Goal: Download file/media

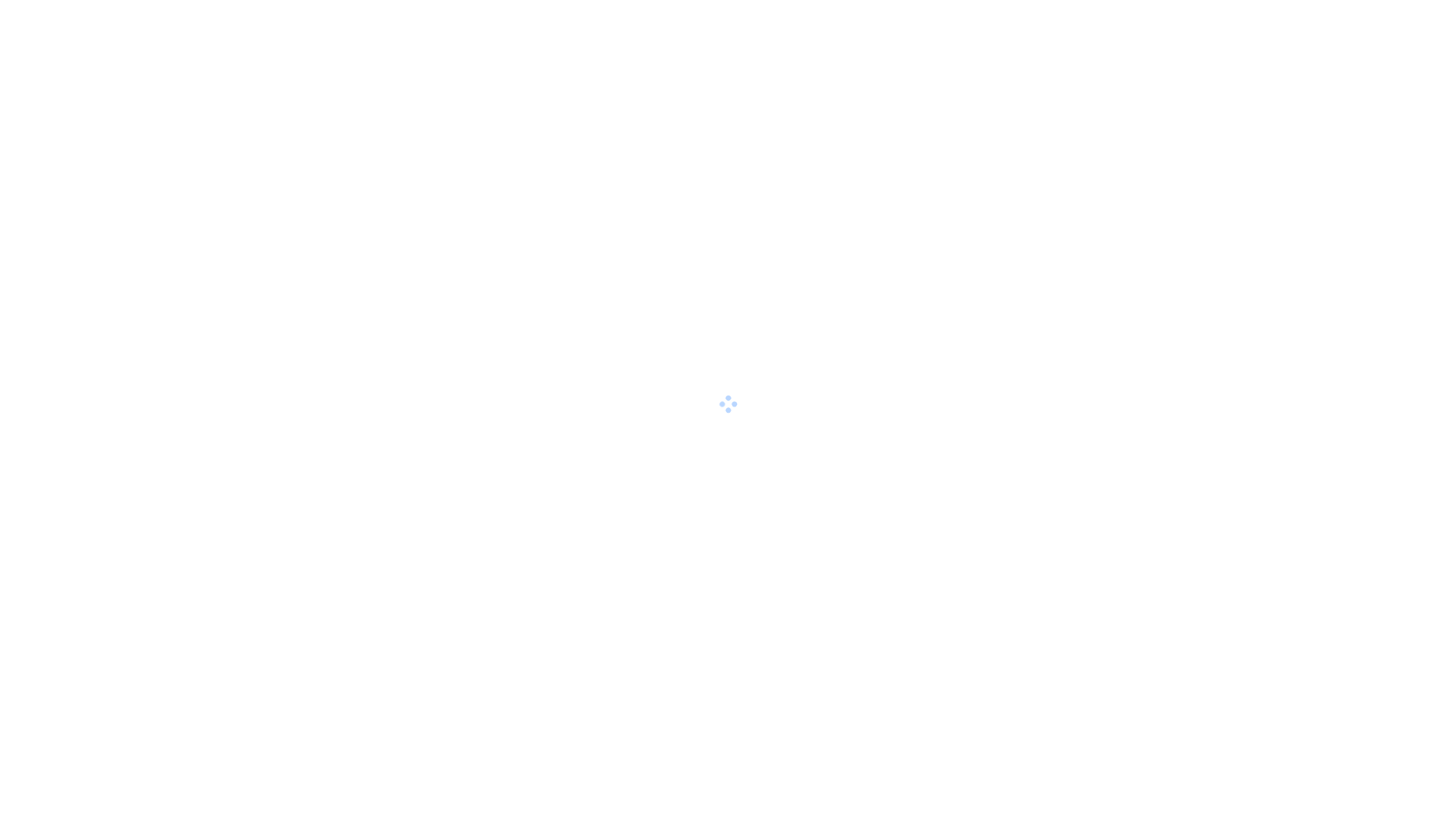
click at [892, 469] on div at bounding box center [728, 406] width 1456 height 813
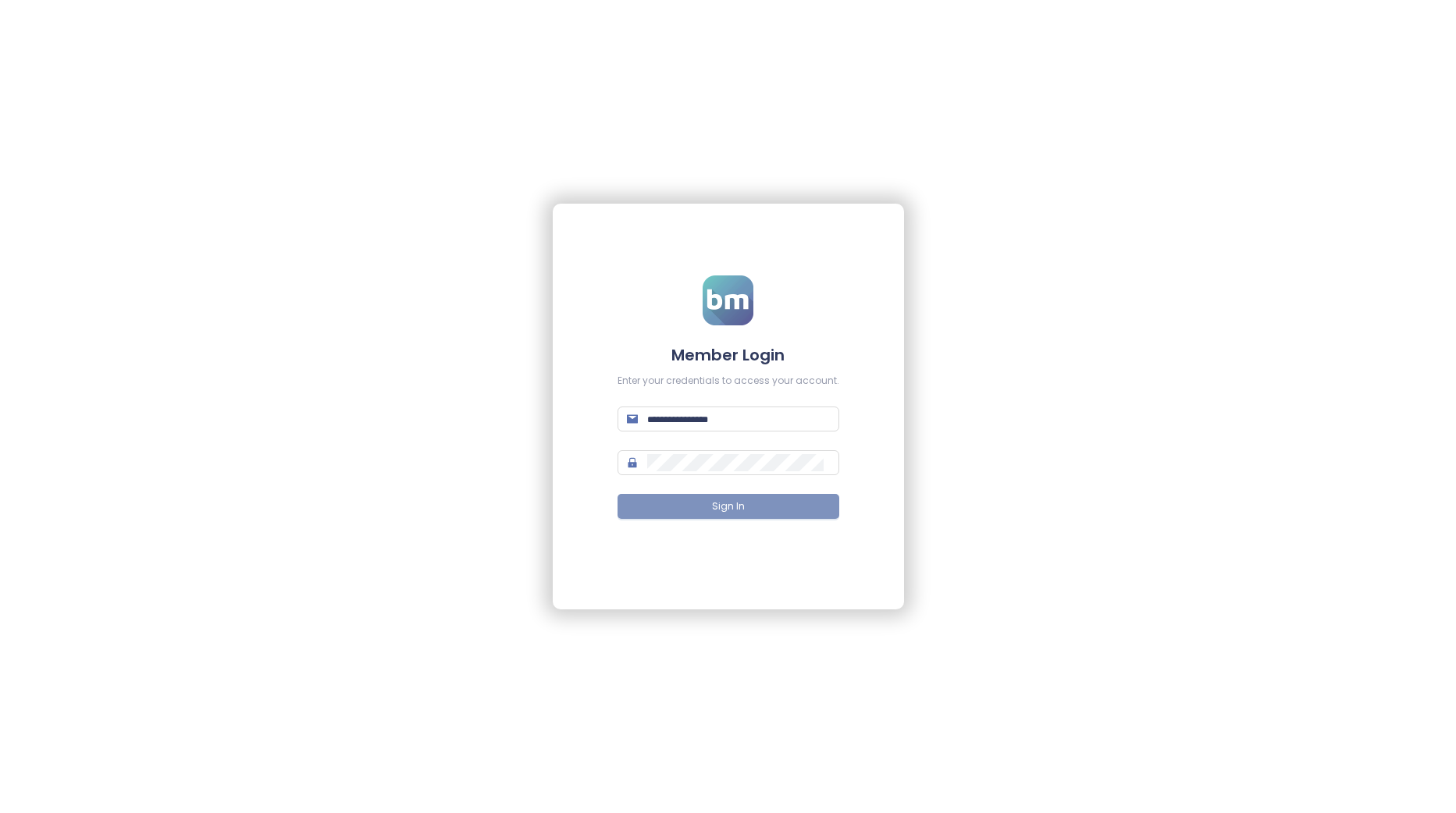
type input "**********"
click at [713, 511] on span "Sign In" at bounding box center [728, 507] width 33 height 15
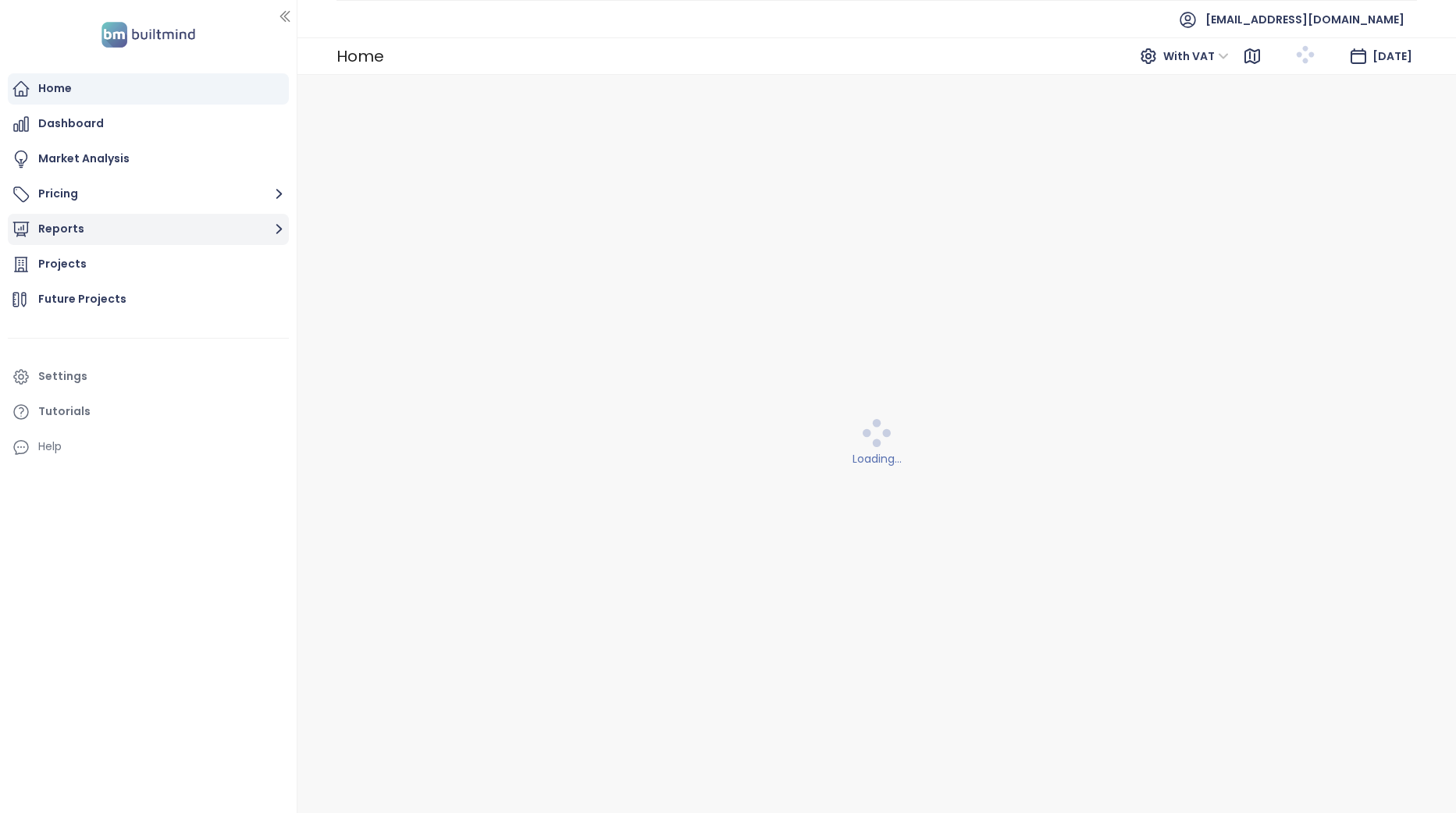
click at [226, 231] on button "Reports" at bounding box center [148, 229] width 281 height 31
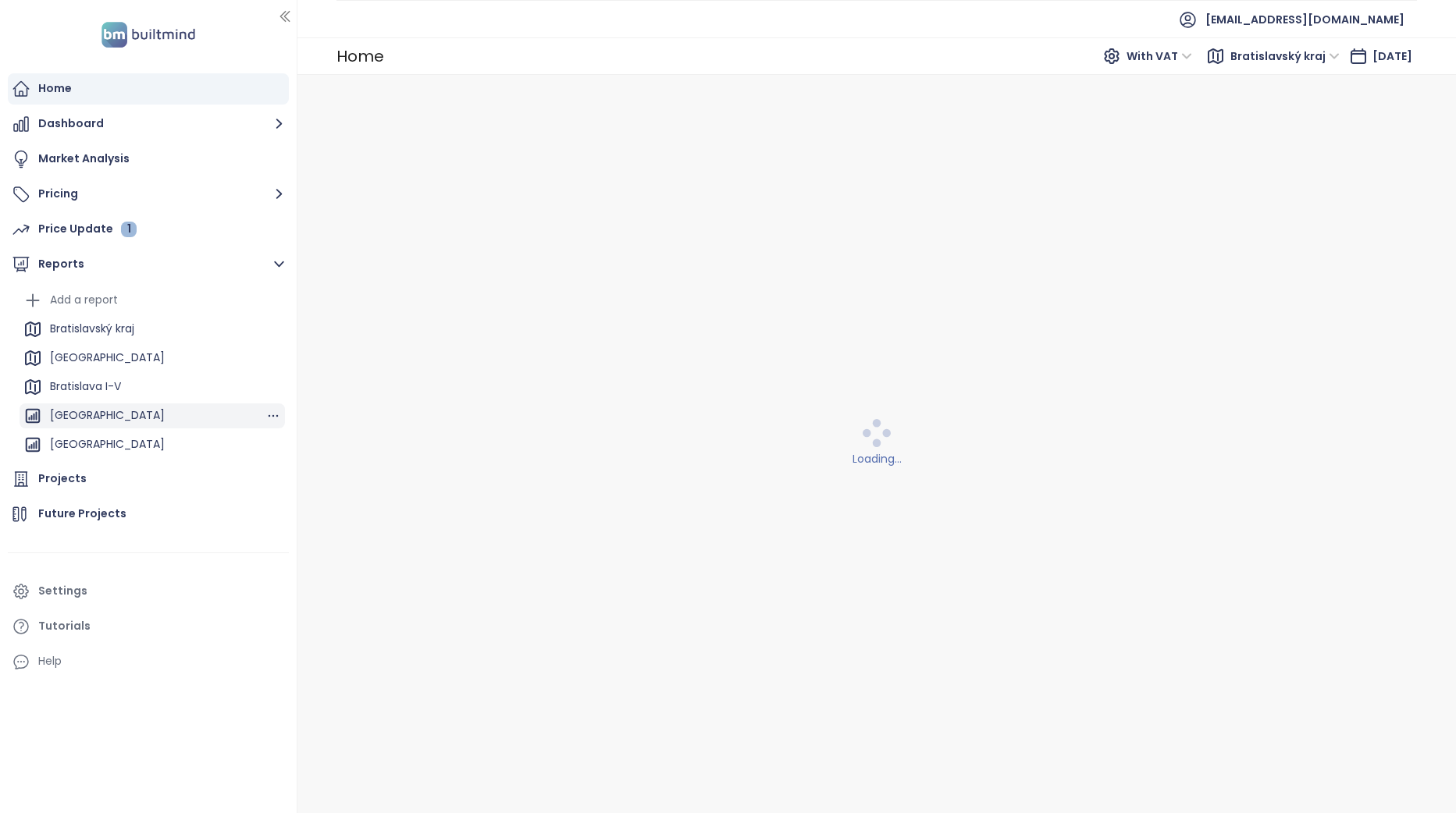
click at [146, 412] on div "BRATISLAVA CITY" at bounding box center [152, 416] width 265 height 25
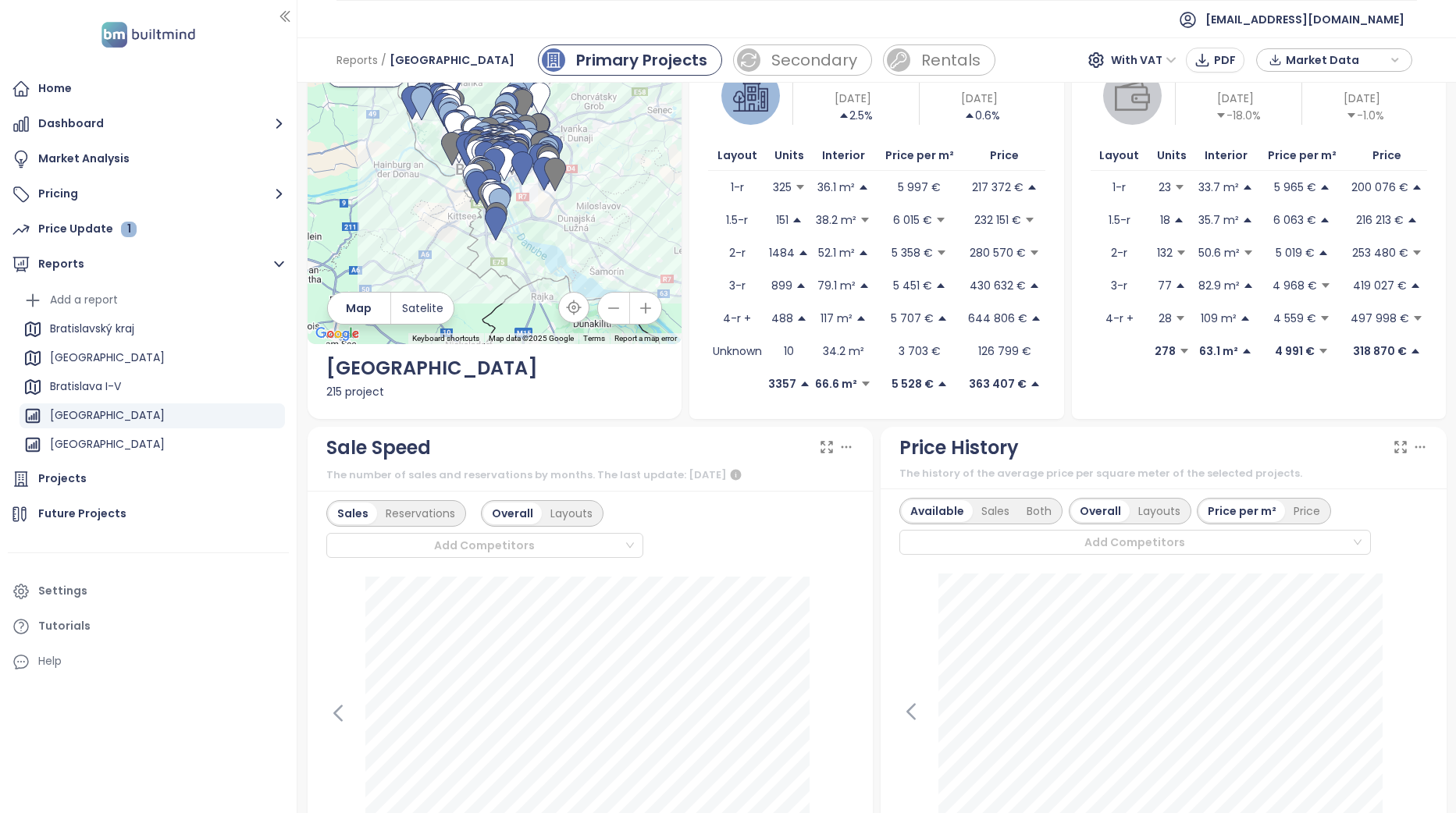
scroll to position [234, 0]
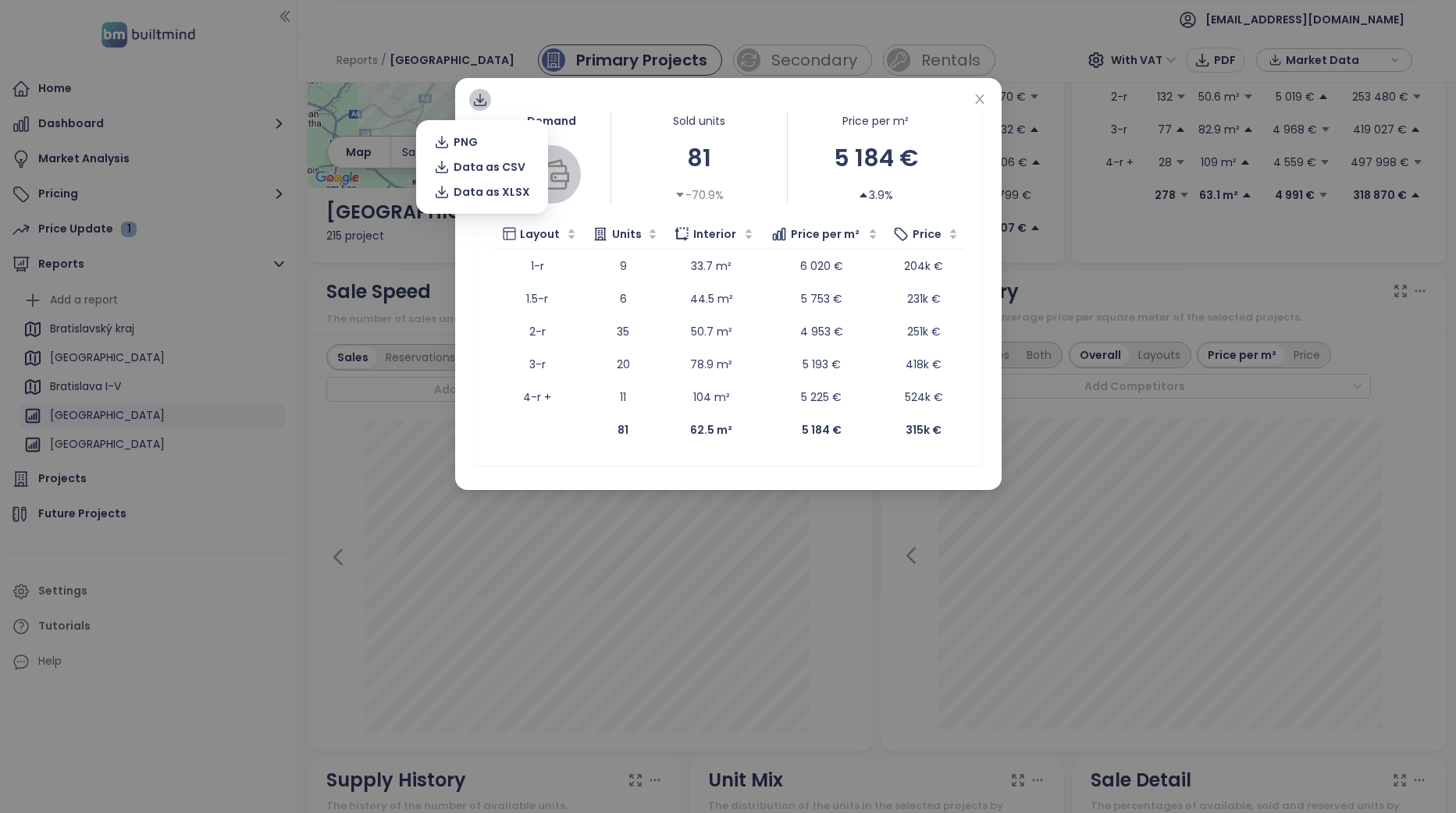
click at [479, 99] on icon at bounding box center [480, 98] width 8 height 10
click at [482, 189] on span "Data as XLSX" at bounding box center [492, 191] width 77 height 17
click at [983, 102] on icon "close" at bounding box center [979, 99] width 13 height 13
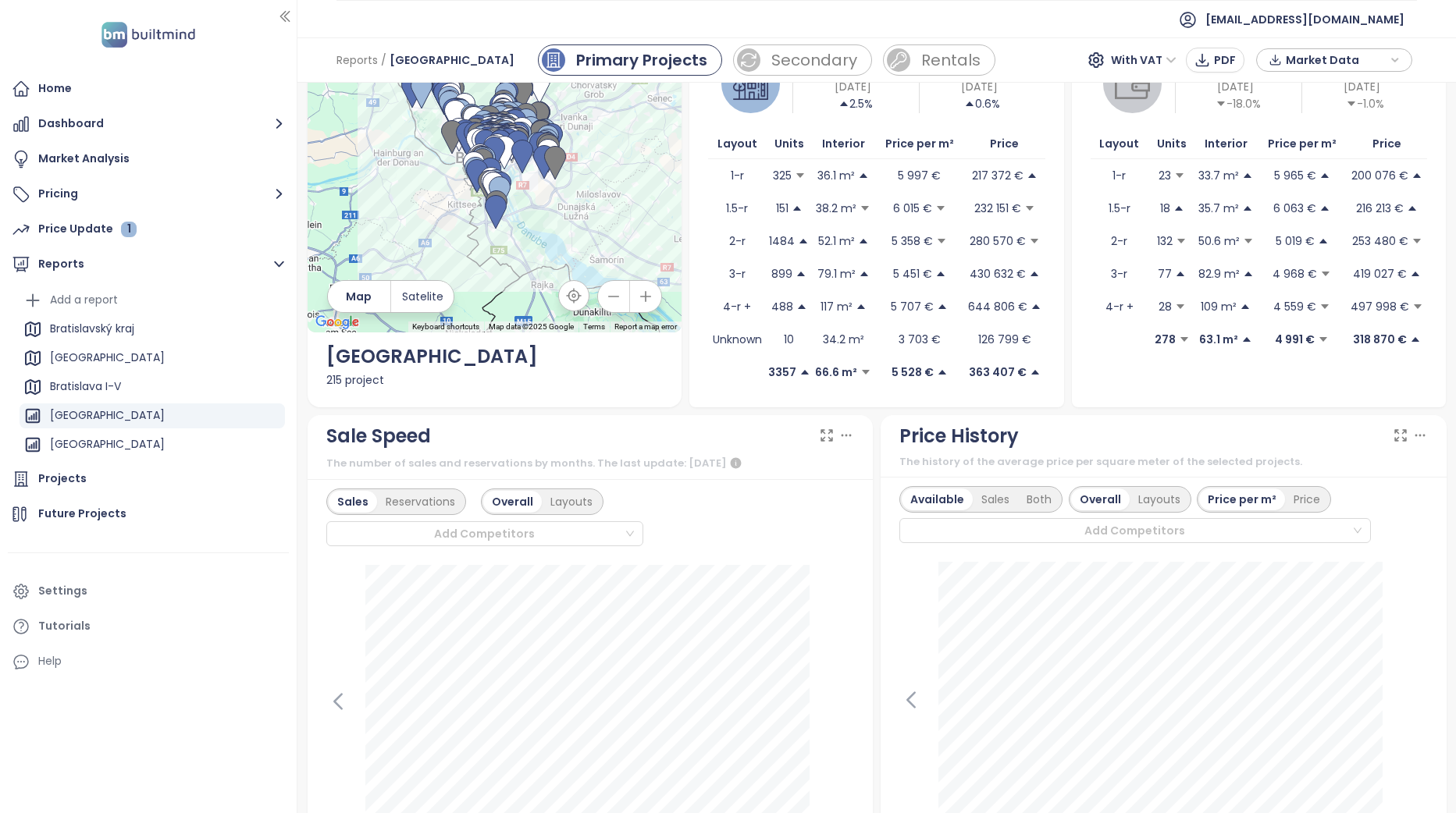
scroll to position [0, 0]
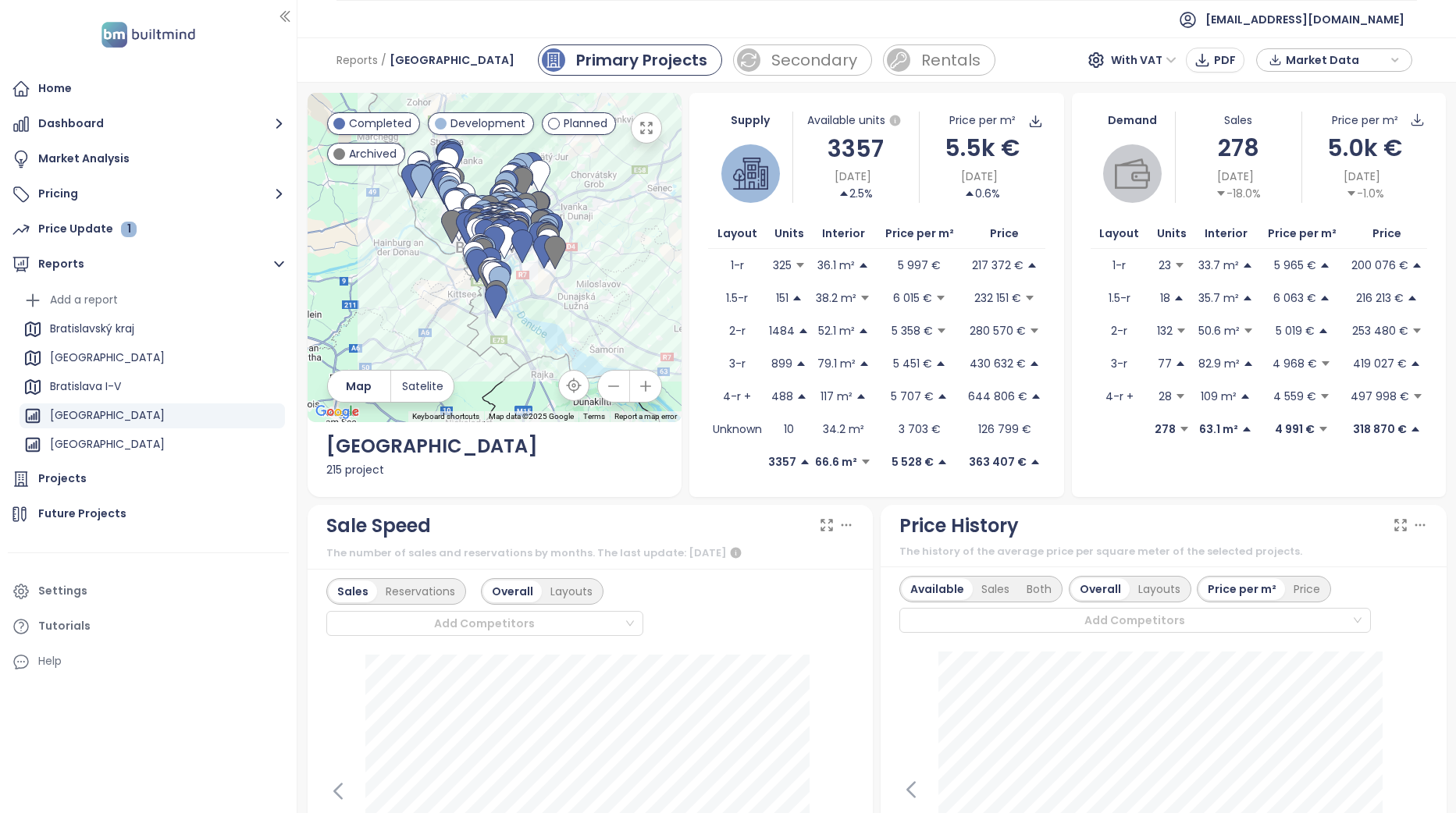
click at [1146, 55] on span "With VAT" at bounding box center [1143, 60] width 66 height 23
click at [1154, 115] on div "Without VAT" at bounding box center [1155, 116] width 68 height 17
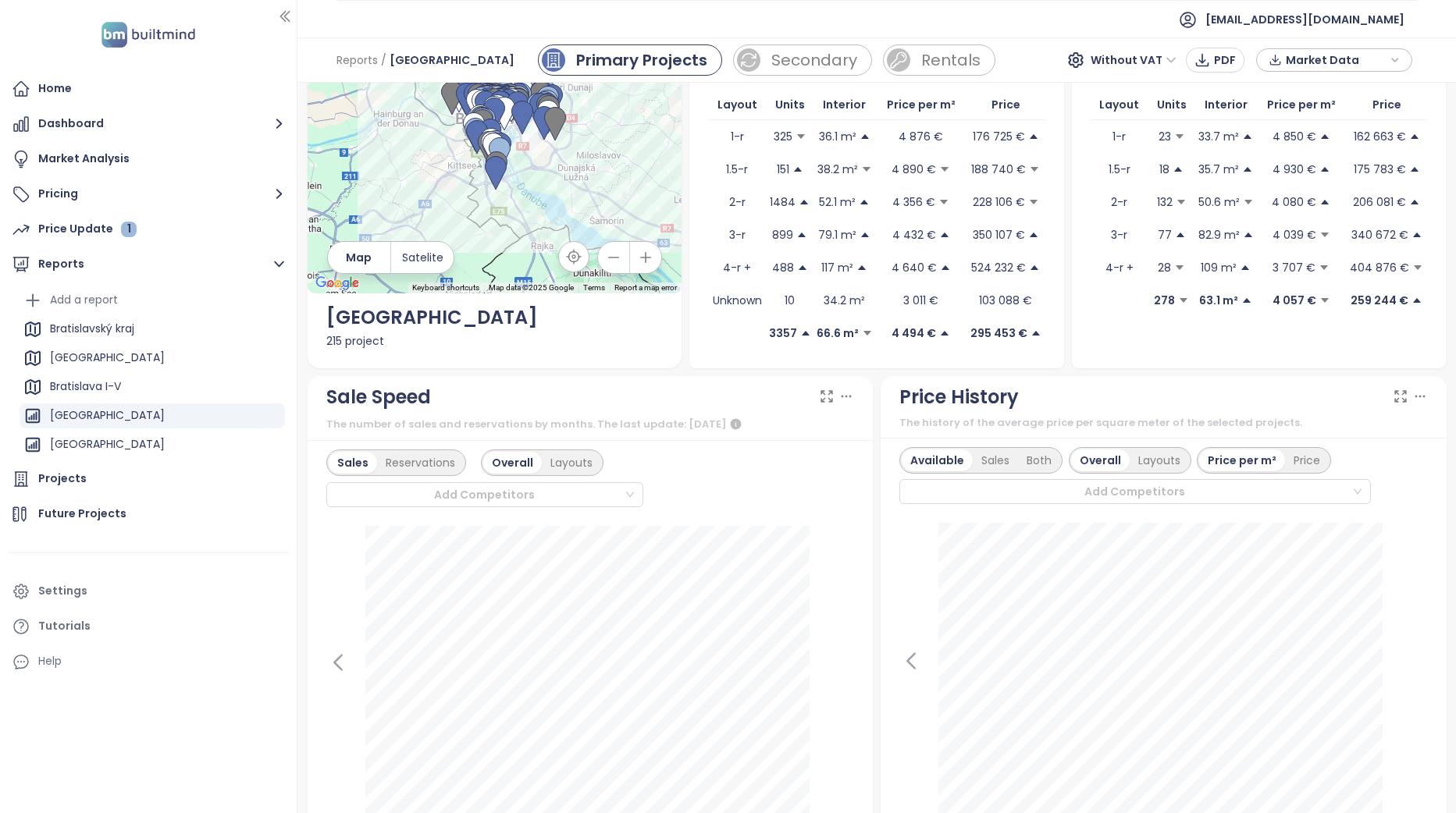
scroll to position [156, 0]
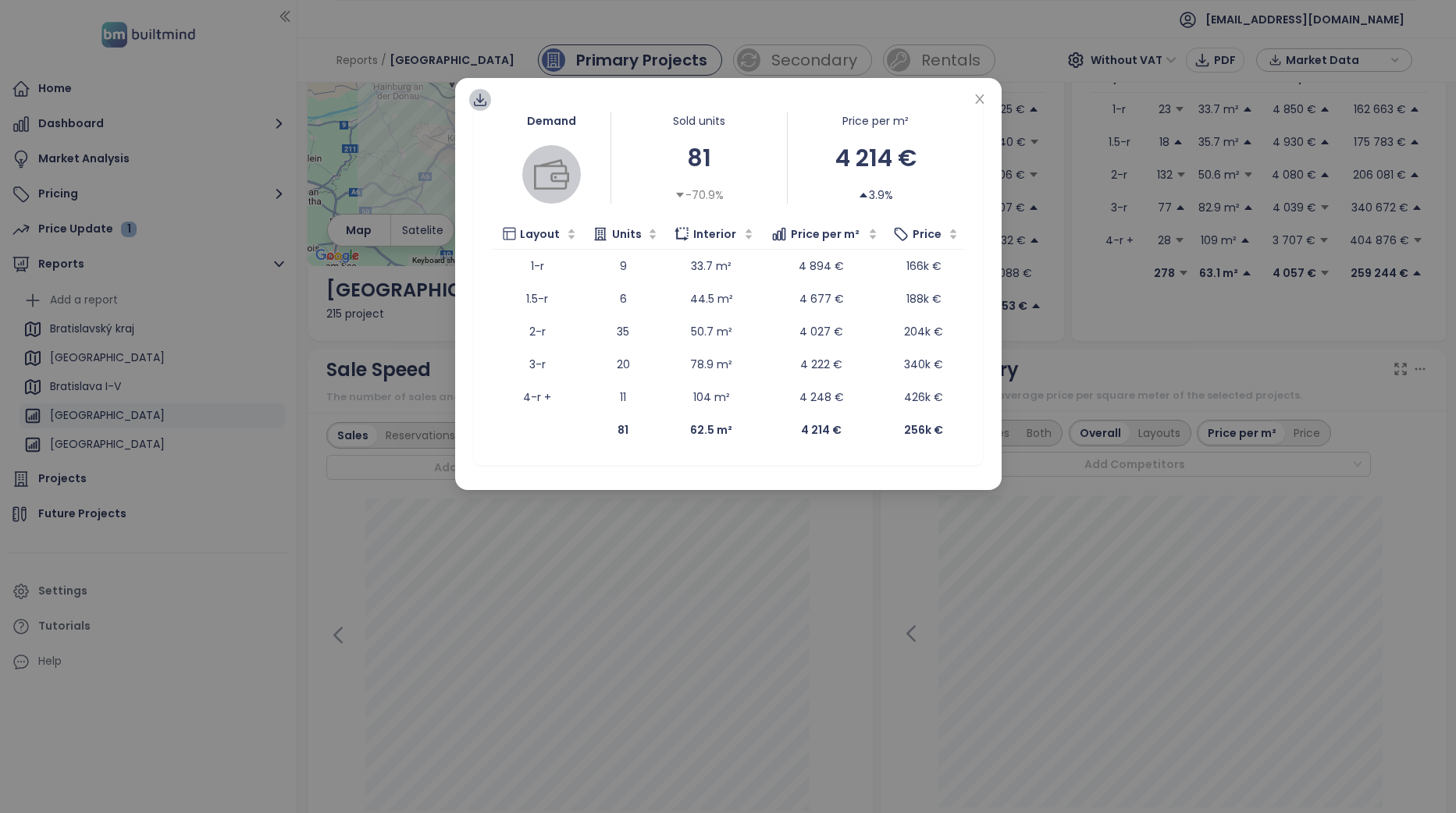
click at [485, 99] on icon at bounding box center [481, 100] width 16 height 16
click at [495, 189] on span "Data as XLSX" at bounding box center [492, 191] width 77 height 17
